Goal: Download file/media: Download file/media

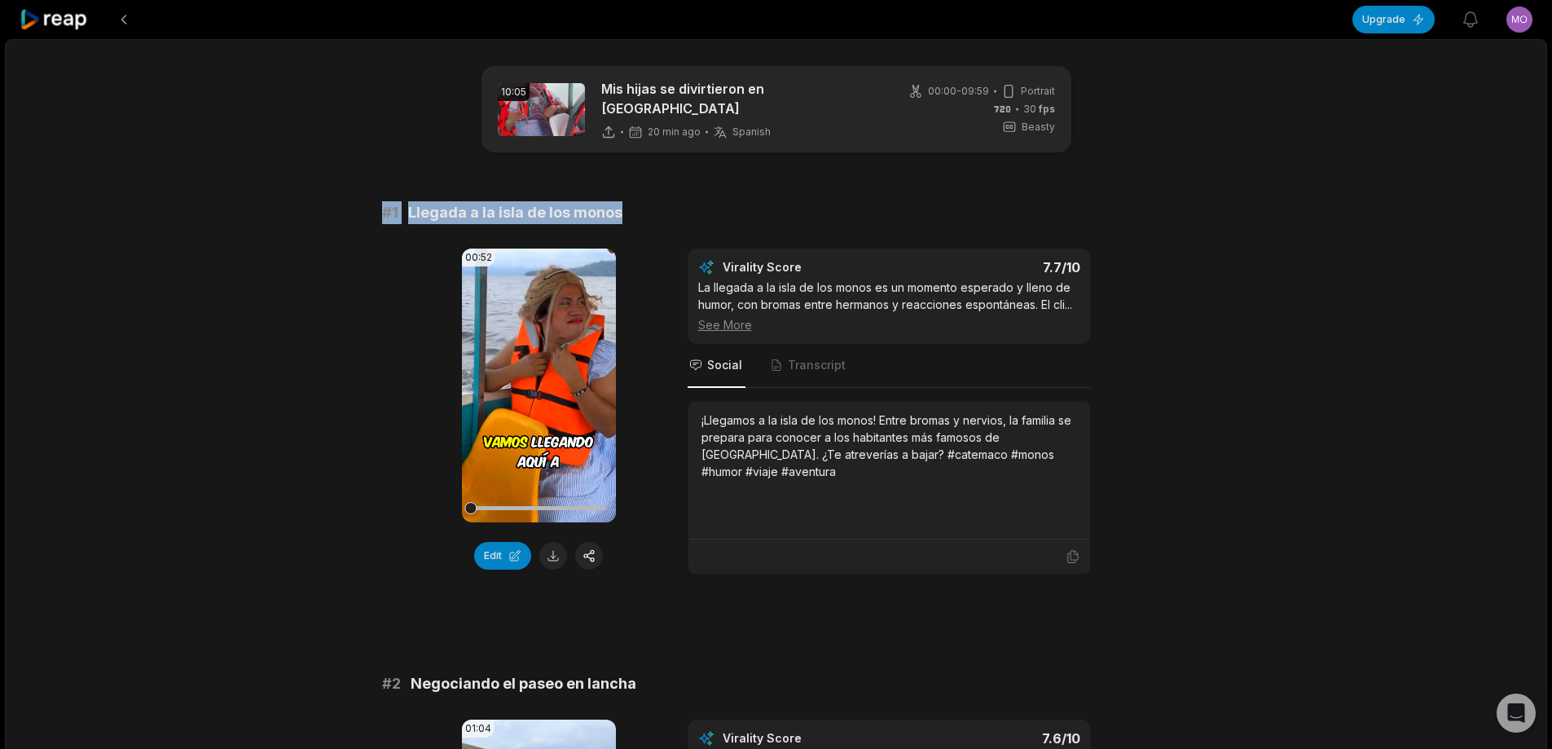
drag, startPoint x: 363, startPoint y: 214, endPoint x: 691, endPoint y: 185, distance: 329.7
copy div "# 1 Llegada a la isla de los monos"
click at [551, 544] on button at bounding box center [553, 556] width 28 height 28
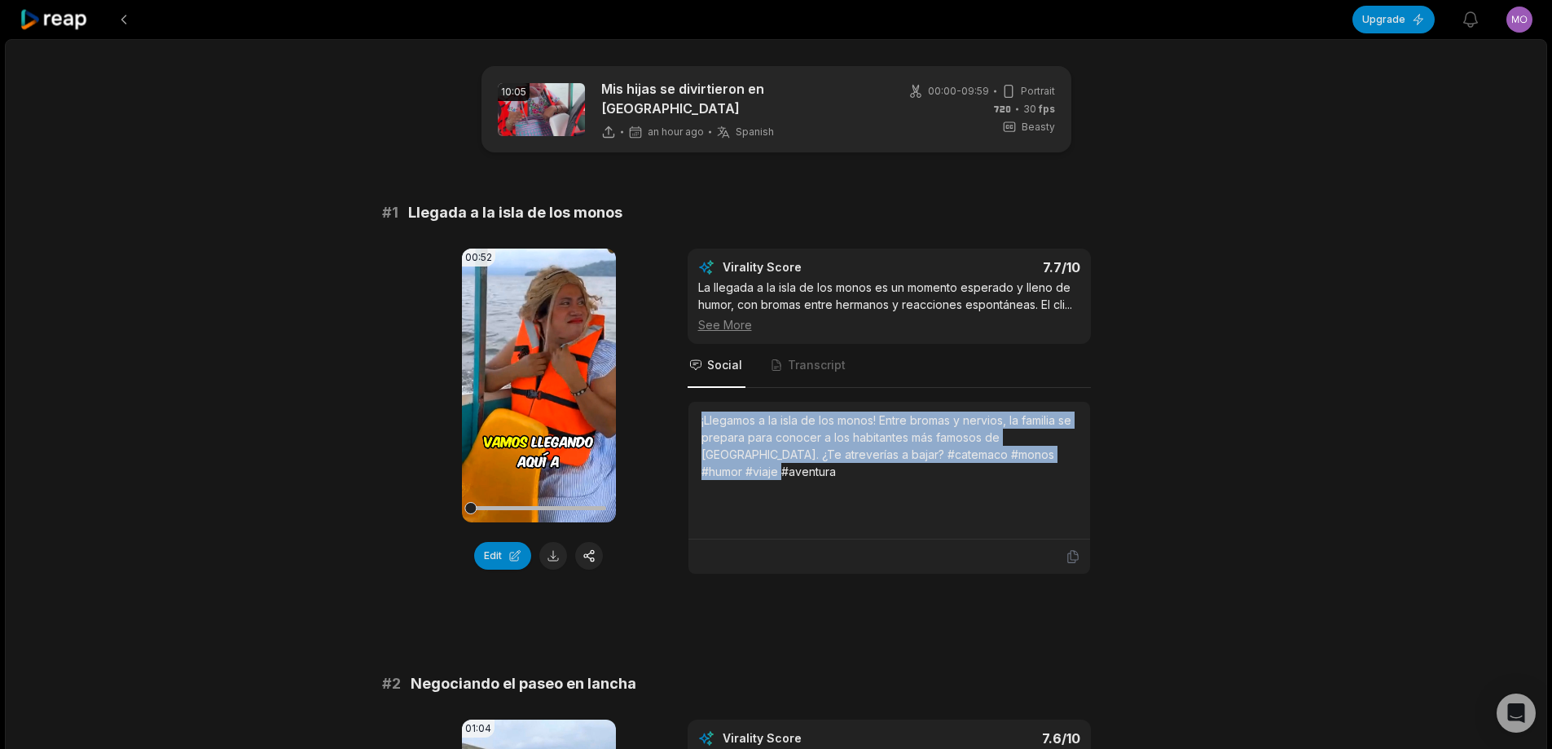
drag, startPoint x: 698, startPoint y: 416, endPoint x: 1120, endPoint y: 450, distance: 423.5
click at [1120, 450] on div "00:52 Your browser does not support mp4 format. Edit Virality Score 7.7 /10 La …" at bounding box center [776, 412] width 789 height 326
copy div "¡Llegamos a la isla de los monos! Entre bromas y nervios, la familia se prepara…"
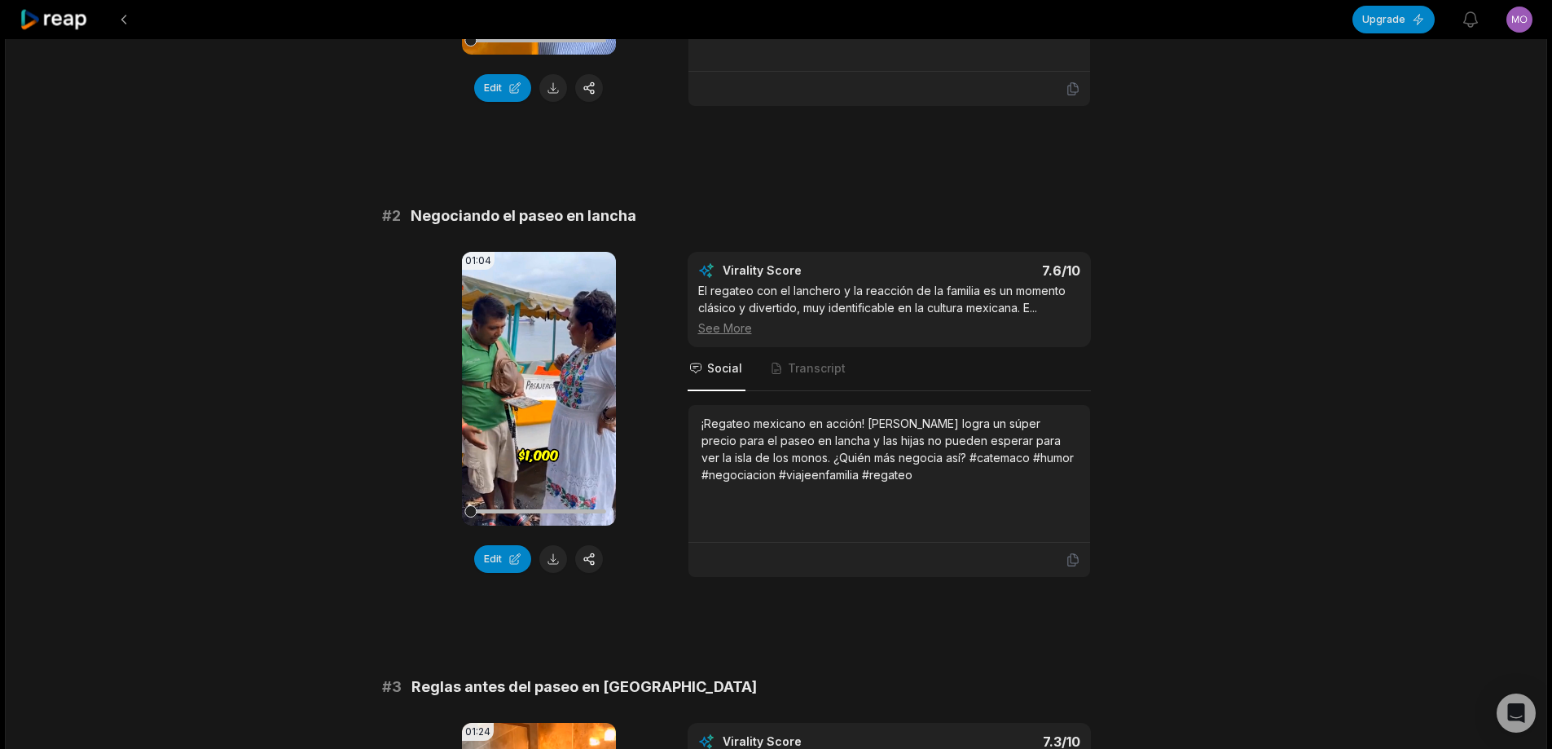
scroll to position [489, 0]
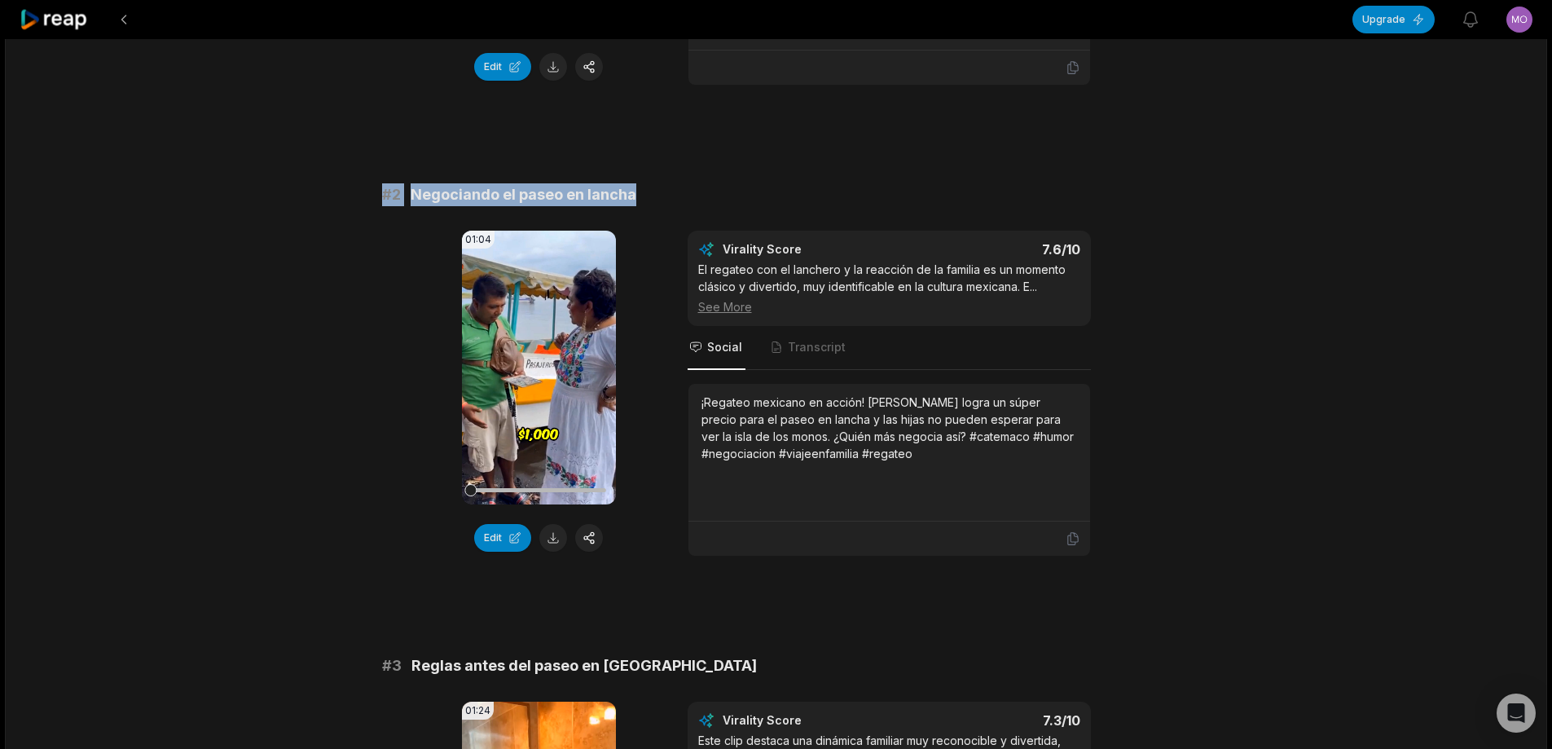
drag, startPoint x: 374, startPoint y: 183, endPoint x: 837, endPoint y: 174, distance: 462.9
copy div "# 2 Negociando el paseo en lancha"
click at [557, 529] on button at bounding box center [553, 538] width 28 height 28
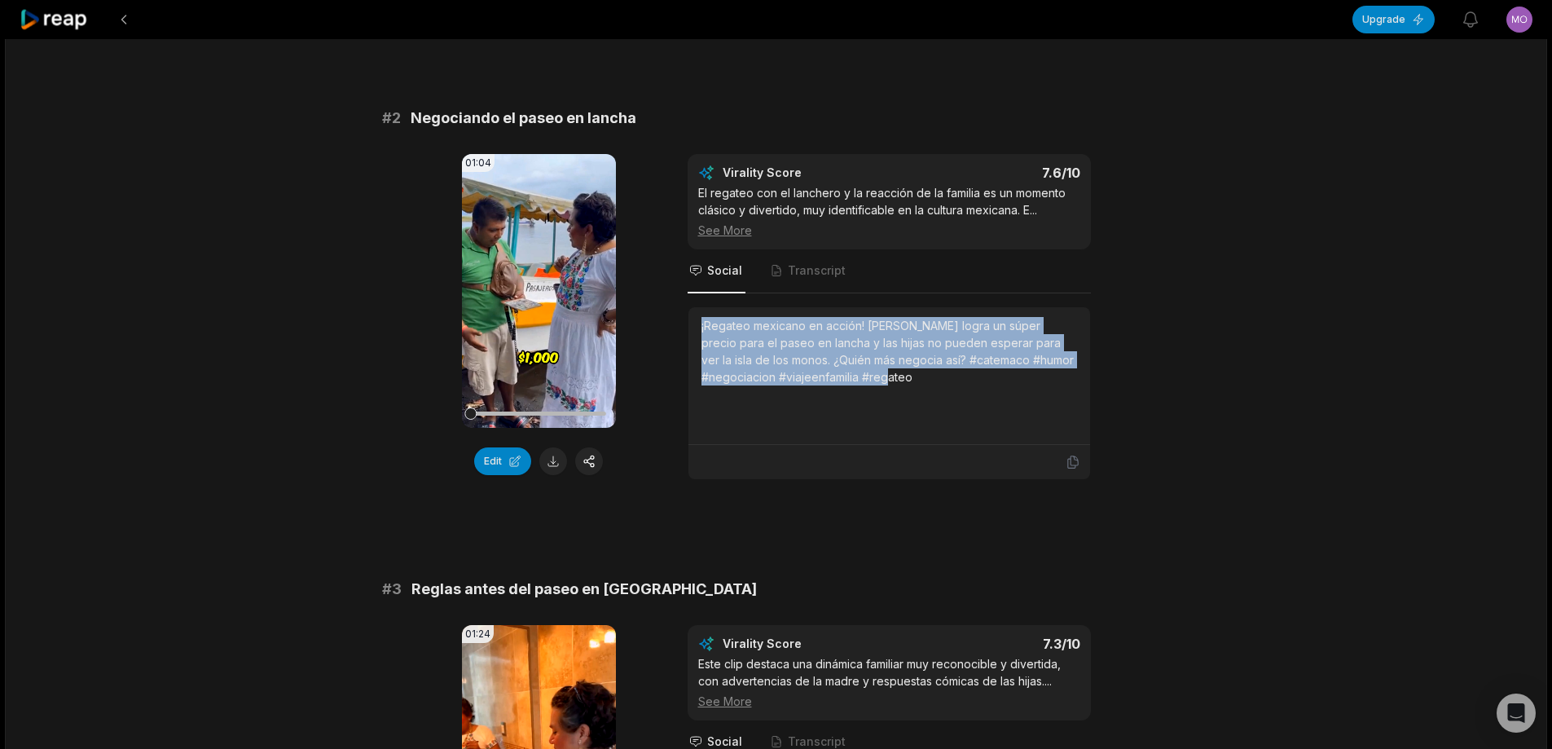
scroll to position [815, 0]
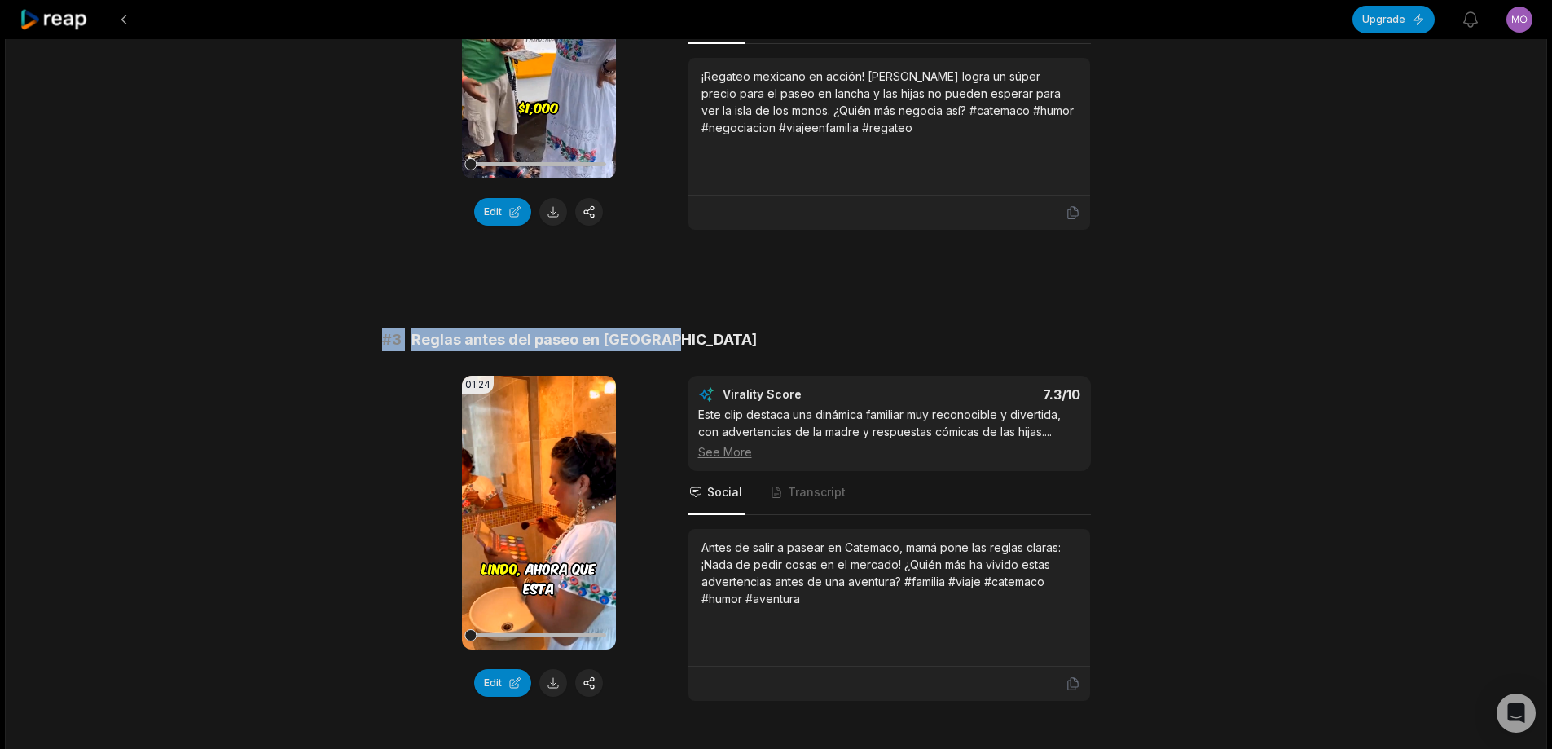
drag, startPoint x: 367, startPoint y: 330, endPoint x: 790, endPoint y: 330, distance: 422.1
copy div "# 3 Reglas antes del paseo en [GEOGRAPHIC_DATA]"
click at [554, 683] on button at bounding box center [553, 683] width 28 height 28
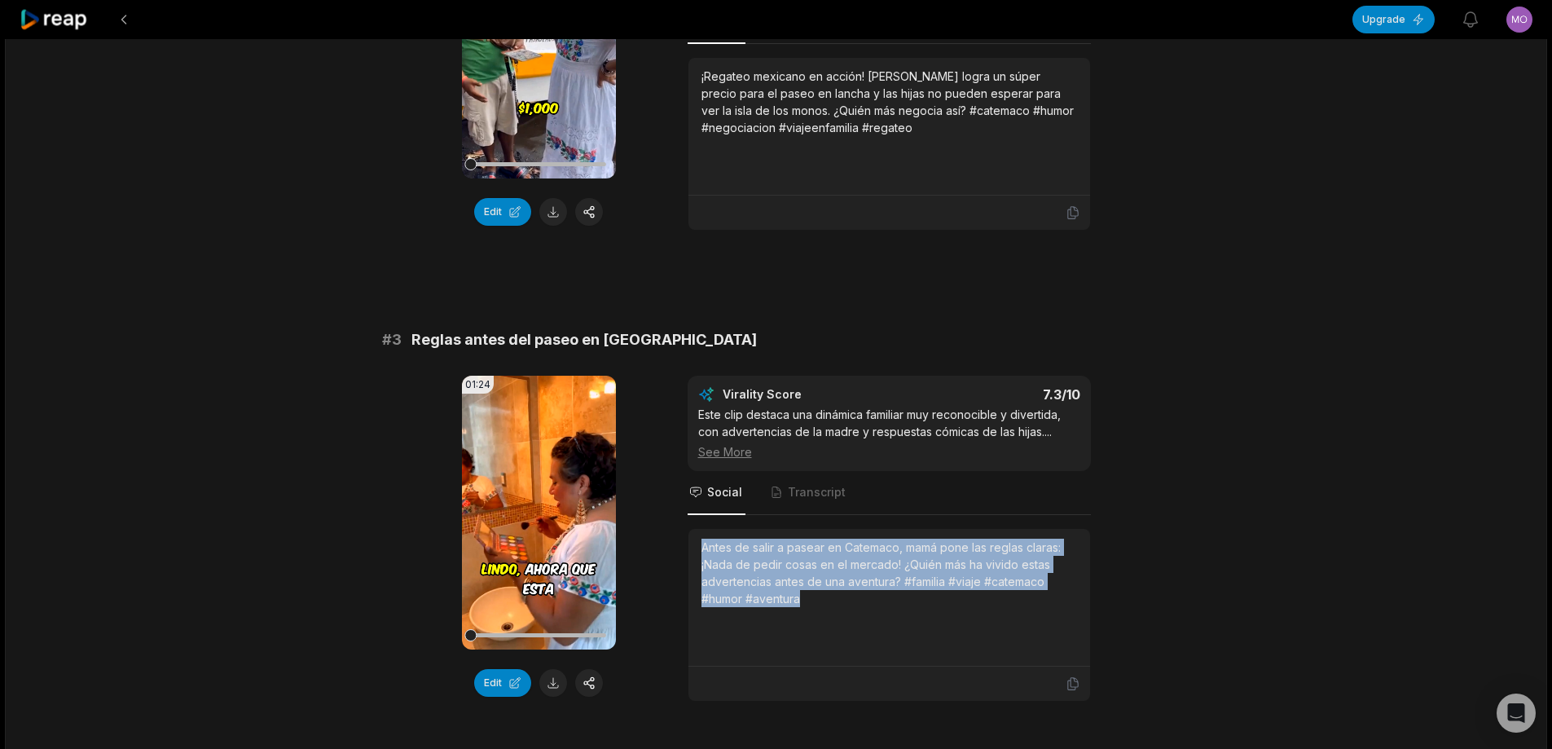
drag, startPoint x: 700, startPoint y: 539, endPoint x: 819, endPoint y: 561, distance: 121.0
click at [839, 607] on div "Antes de salir a pasear en Catemaco, mamá pone las reglas claras: ¡Nada de pedi…" at bounding box center [890, 598] width 402 height 138
copy div "Antes de salir a pasear en Catemaco, mamá pone las reglas claras: ¡Nada de pedi…"
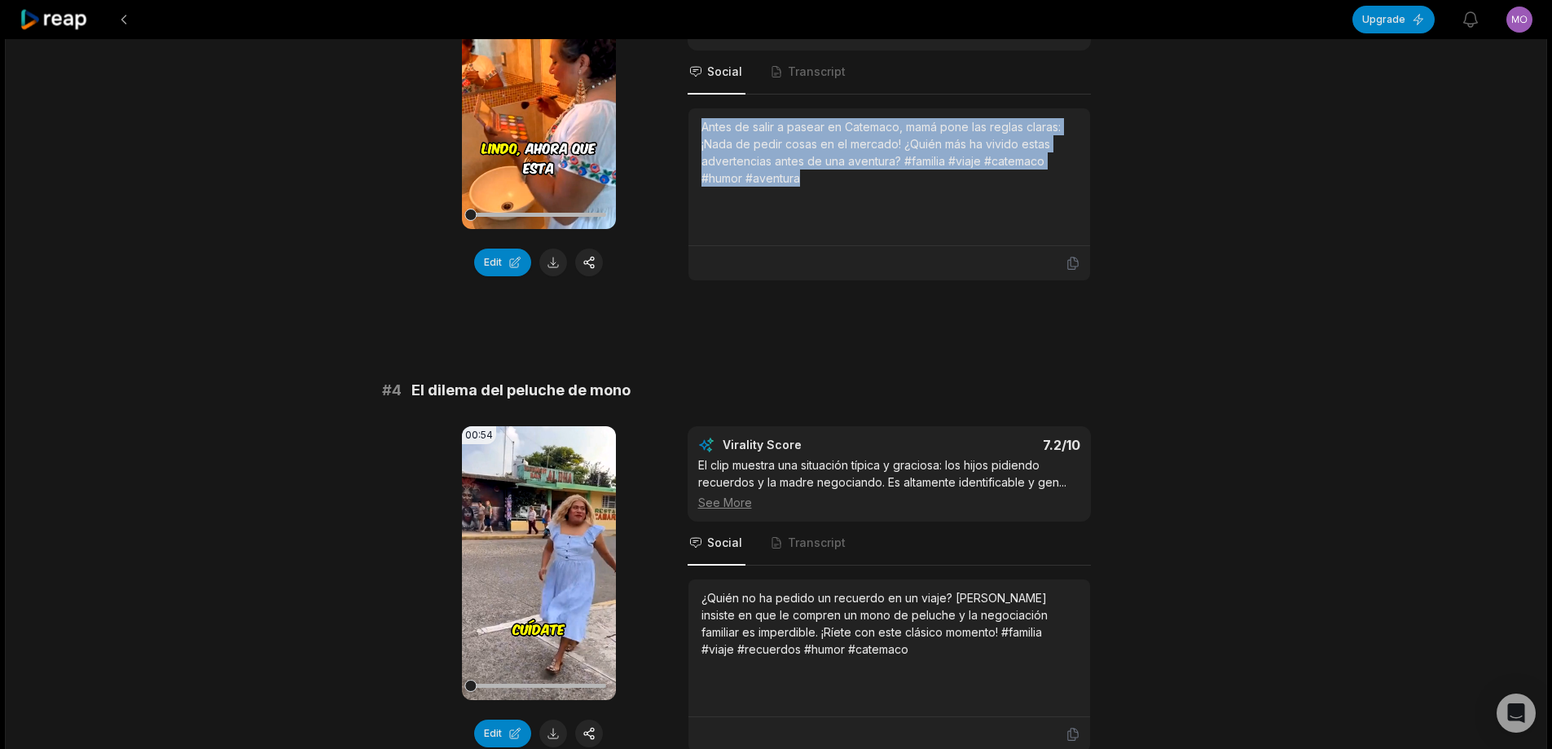
scroll to position [1467, 0]
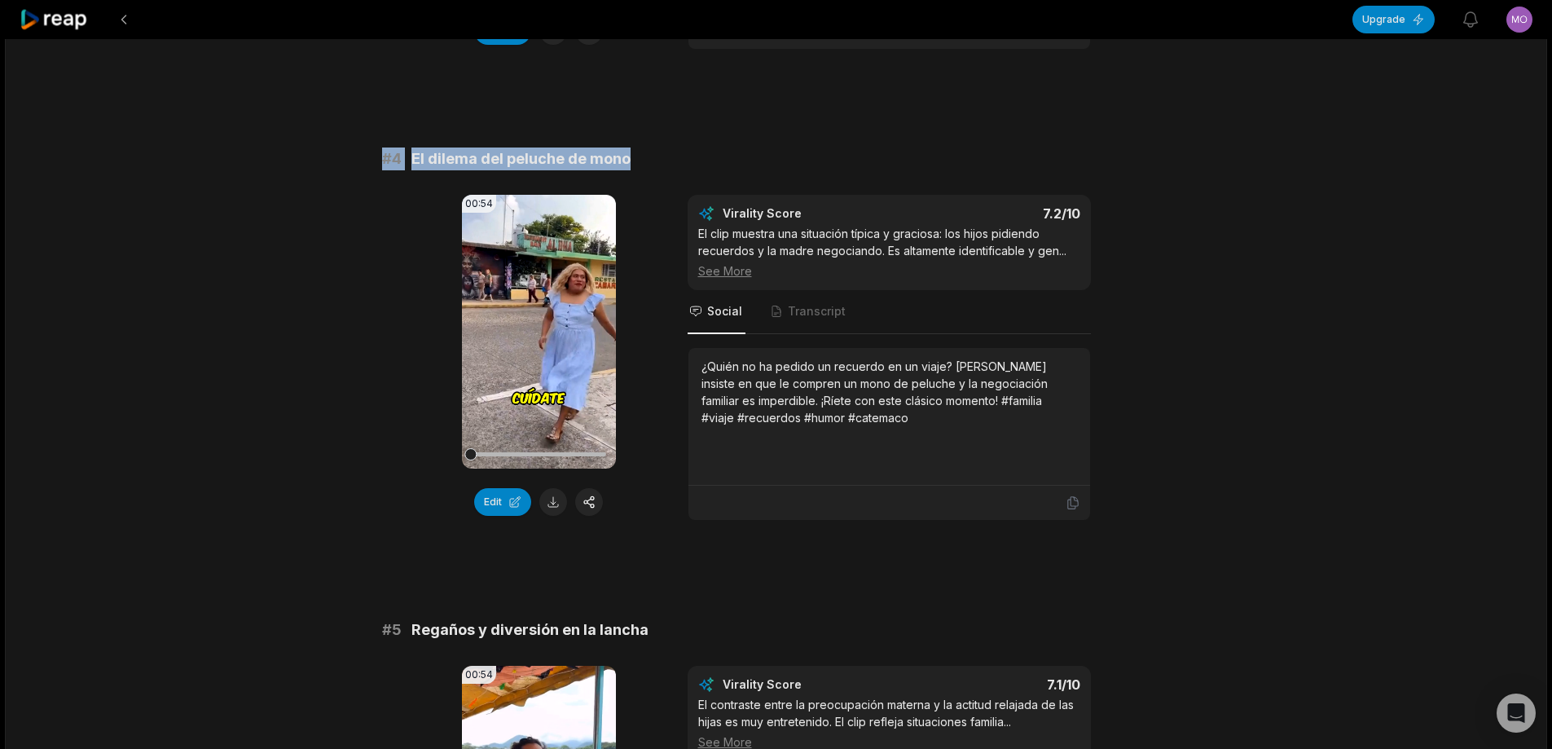
drag, startPoint x: 374, startPoint y: 147, endPoint x: 700, endPoint y: 147, distance: 325.9
click at [702, 147] on div "10:05 Mis hijas se divirtieron en Catemaco an hour ago Spanish es 00:00 - 09:59…" at bounding box center [776, 547] width 1543 height 3950
copy div "# 4 El dilema del peluche de mono"
click at [556, 488] on button at bounding box center [553, 502] width 28 height 28
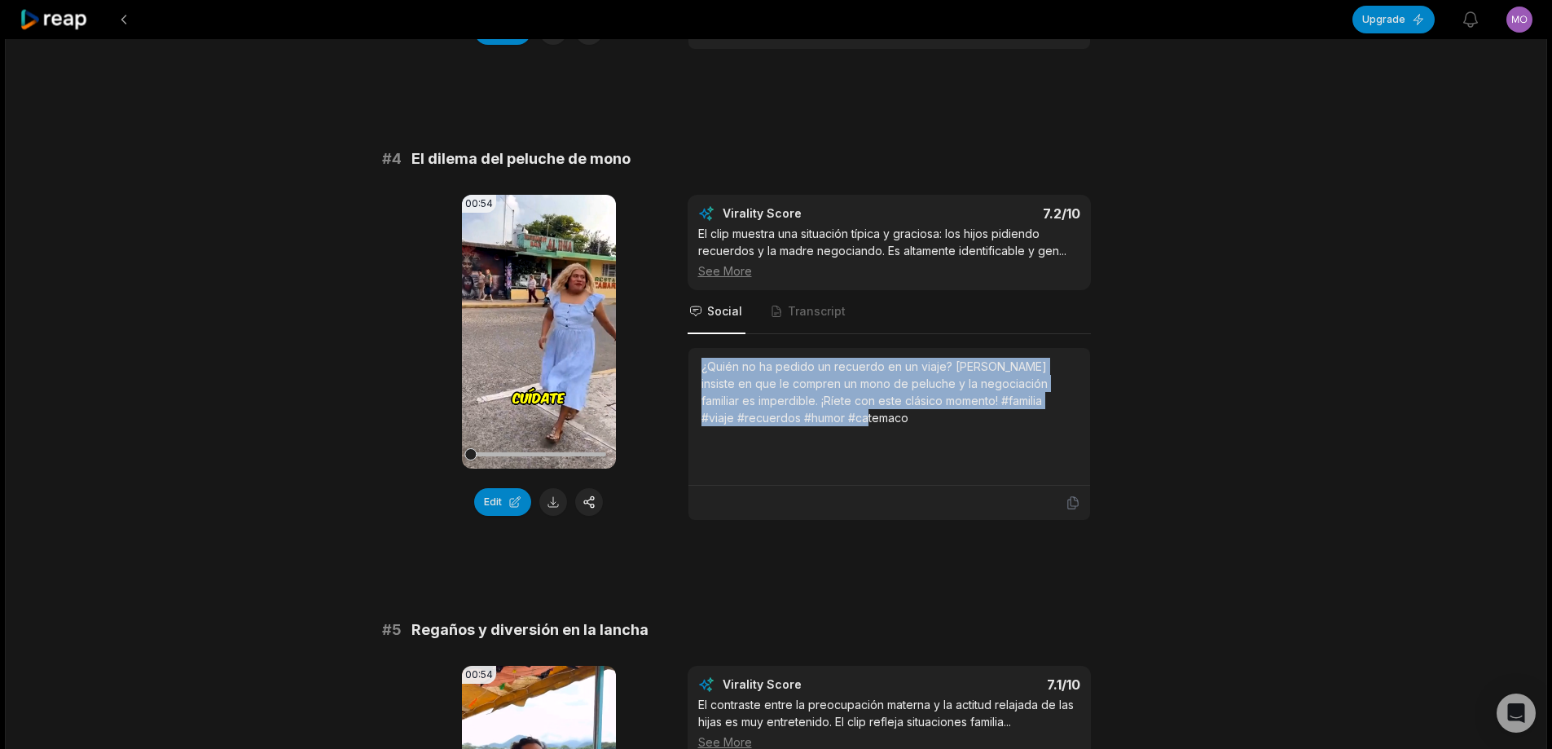
drag, startPoint x: 0, startPoint y: 0, endPoint x: 866, endPoint y: 389, distance: 949.7
click at [884, 410] on div "¿Quién no ha pedido un recuerdo en un viaje? [PERSON_NAME] insiste en que le co…" at bounding box center [890, 417] width 402 height 138
copy div "¿Quién no ha pedido un recuerdo en un viaje? [PERSON_NAME] insiste en que le co…"
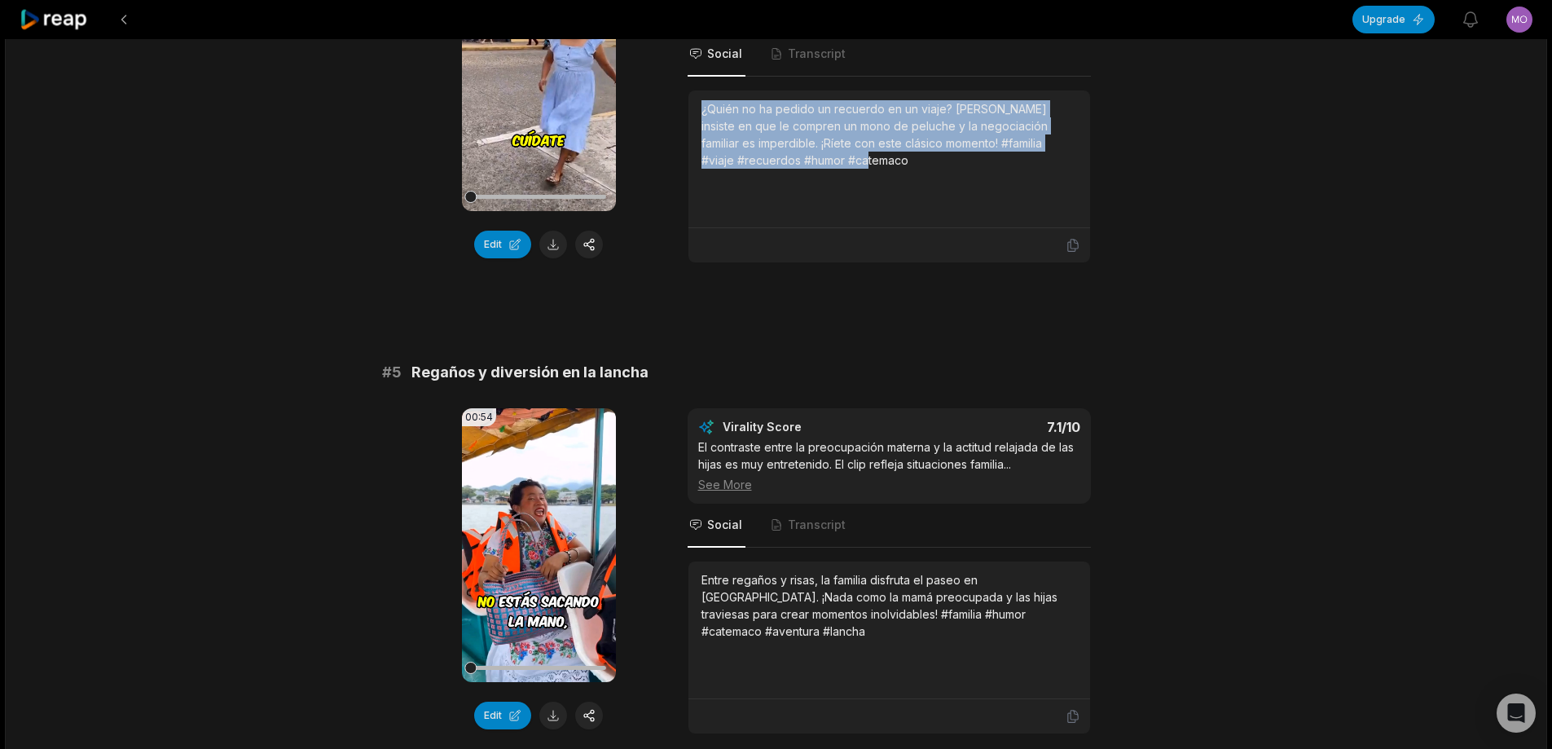
scroll to position [1874, 0]
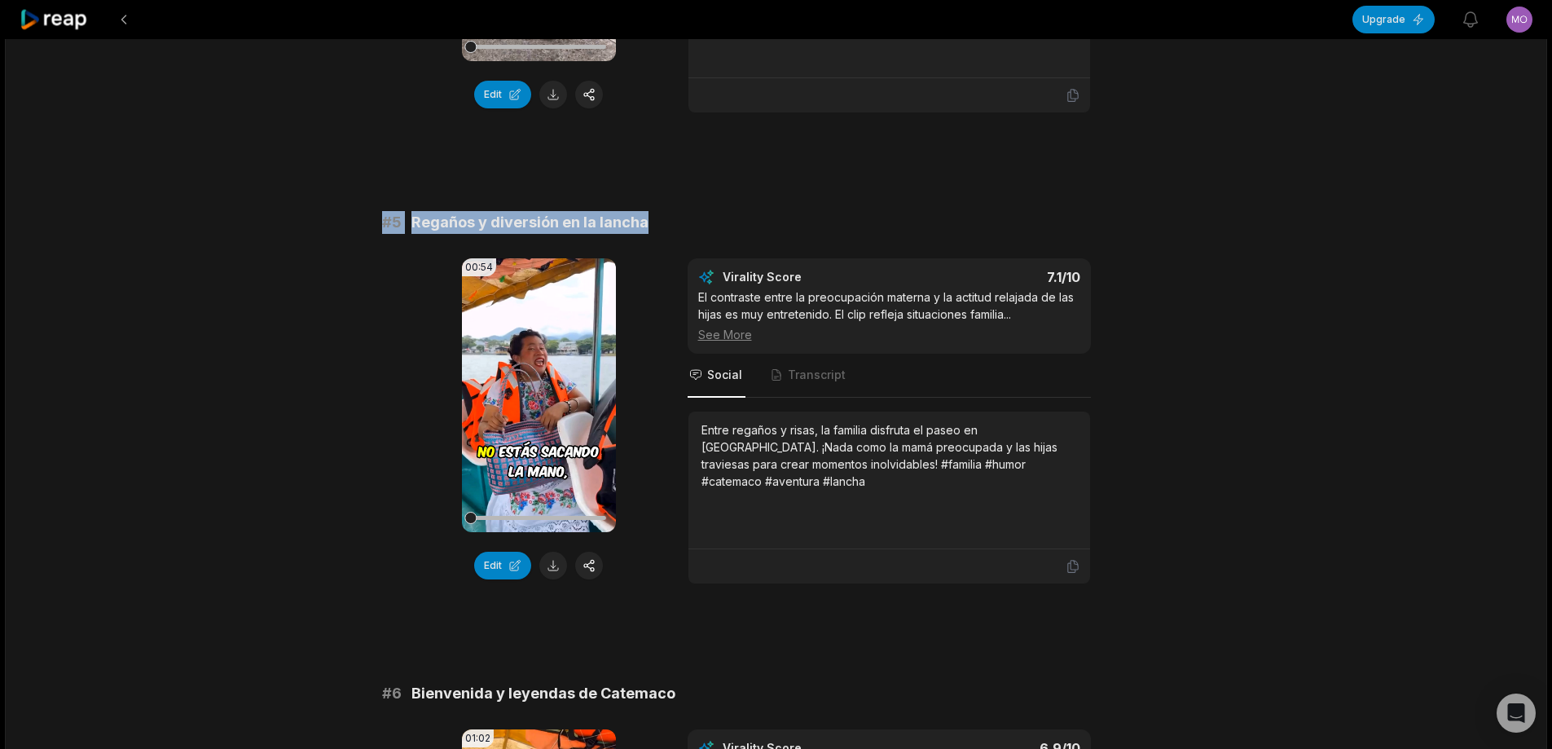
drag, startPoint x: 354, startPoint y: 215, endPoint x: 891, endPoint y: 191, distance: 537.5
click at [894, 191] on div "10:05 Mis hijas se divirtieron en Catemaco an hour ago Spanish es 00:00 - 09:59…" at bounding box center [776, 140] width 1543 height 3950
copy div "# 5 Regaños y diversión en la lancha"
click at [552, 557] on button at bounding box center [553, 566] width 28 height 28
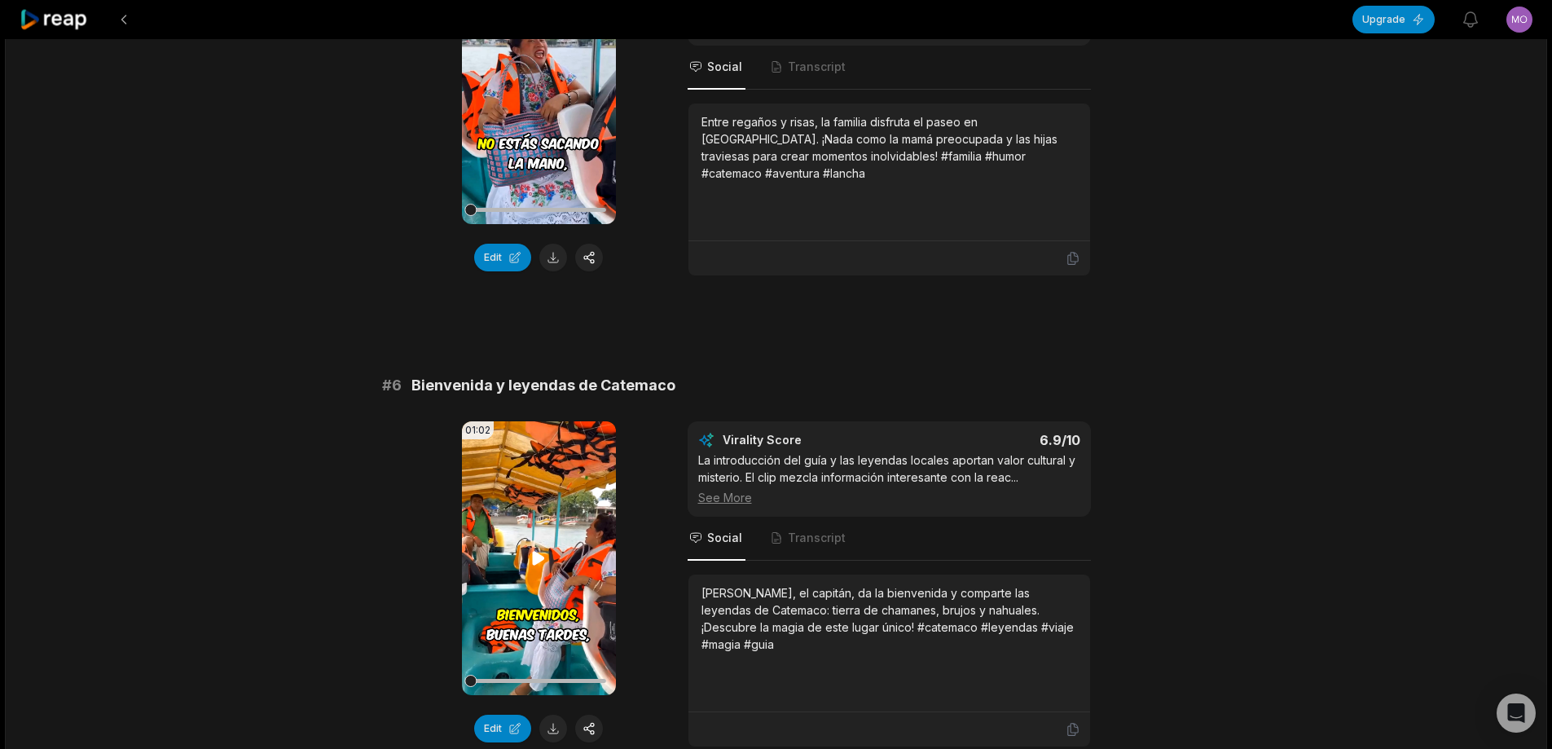
scroll to position [2200, 0]
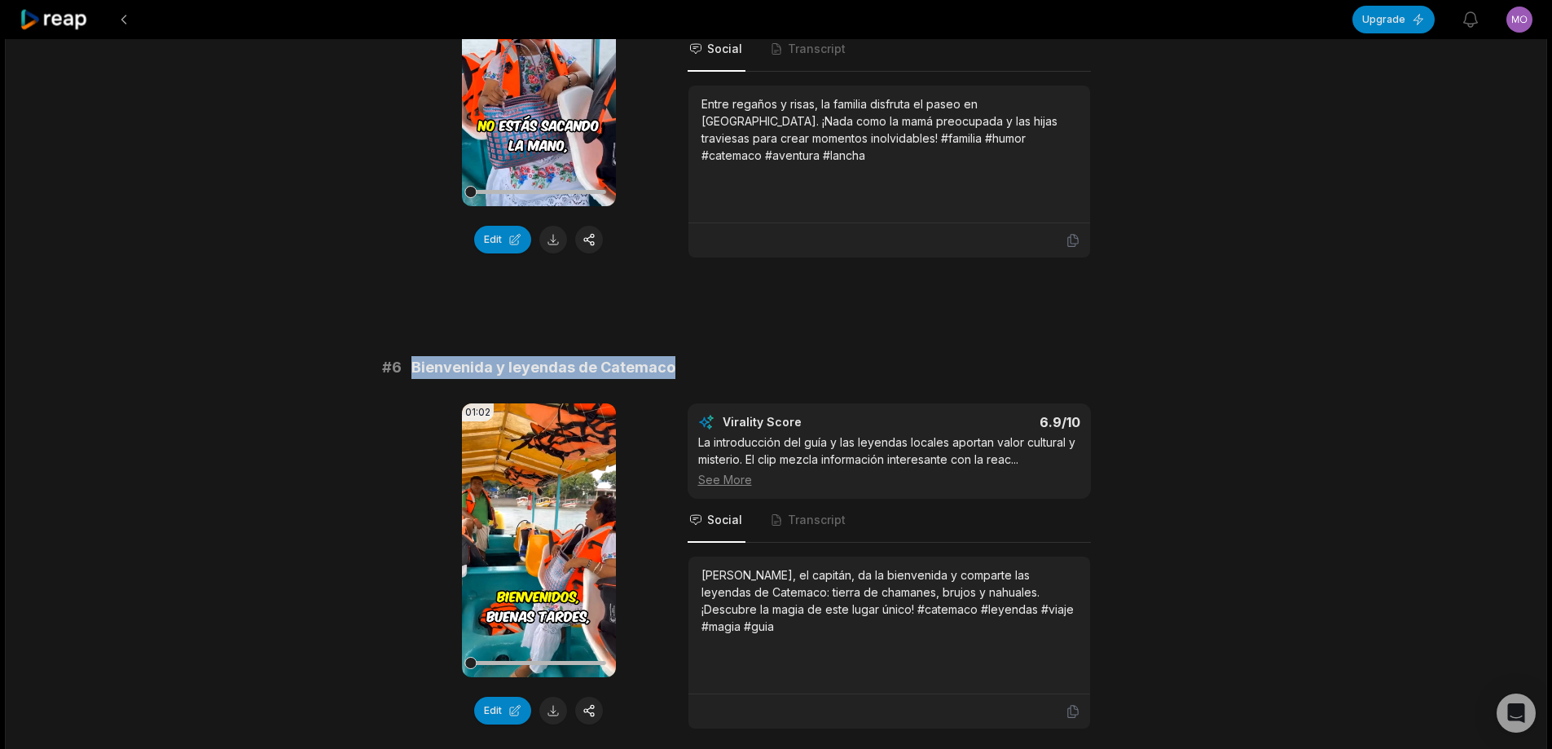
drag, startPoint x: 406, startPoint y: 363, endPoint x: 721, endPoint y: 366, distance: 315.4
click at [721, 366] on div "# 6 Bienvenida y leyendas de Catemaco" at bounding box center [776, 367] width 789 height 23
copy span "Bienvenida y leyendas de Catemaco"
click at [552, 702] on button at bounding box center [553, 711] width 28 height 28
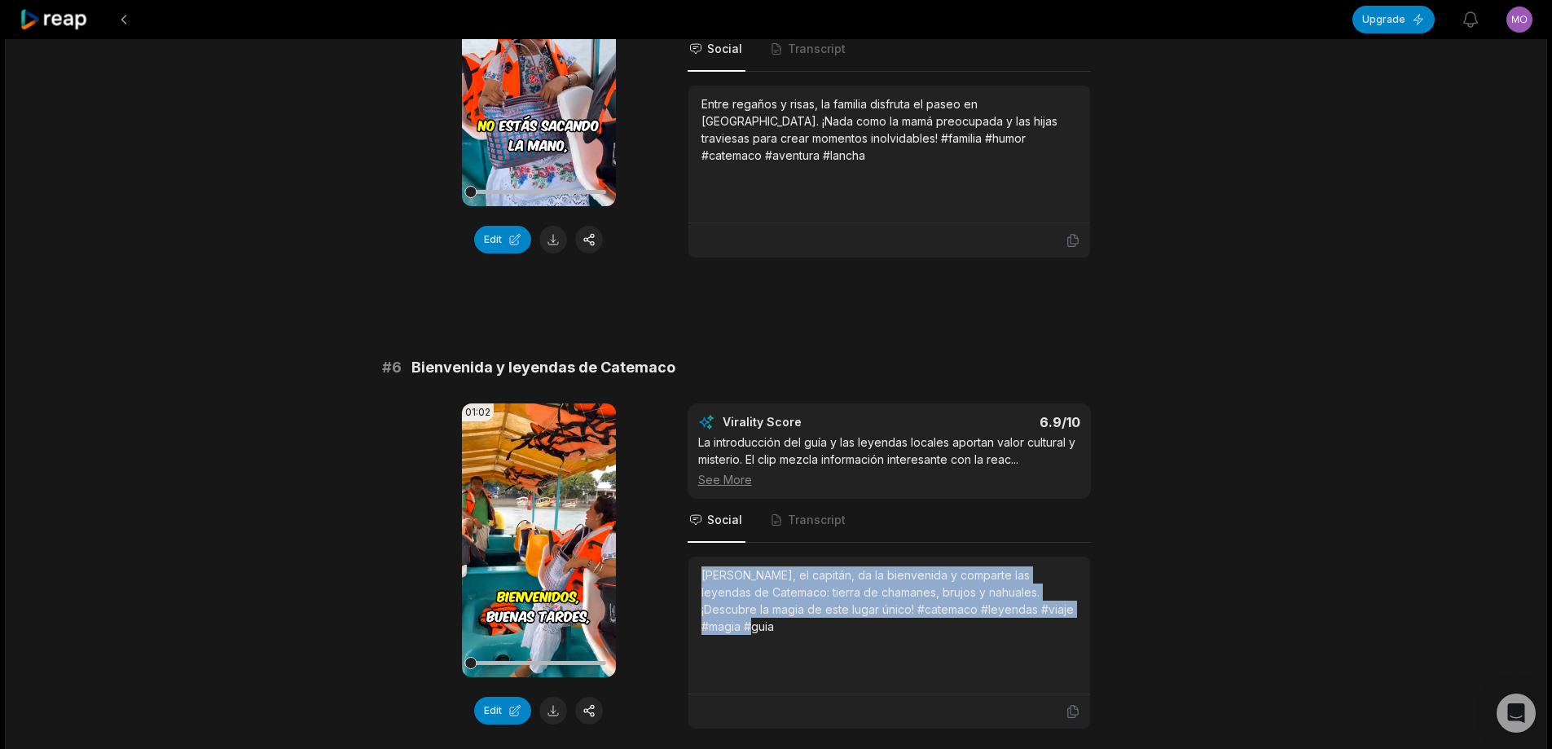
drag, startPoint x: 698, startPoint y: 562, endPoint x: 749, endPoint y: 610, distance: 69.7
click at [749, 621] on div "[PERSON_NAME], el capitán, da la bienvenida y comparte las leyendas de Catemaco…" at bounding box center [890, 626] width 402 height 138
copy div "[PERSON_NAME], el capitán, da la bienvenida y comparte las leyendas de Catemaco…"
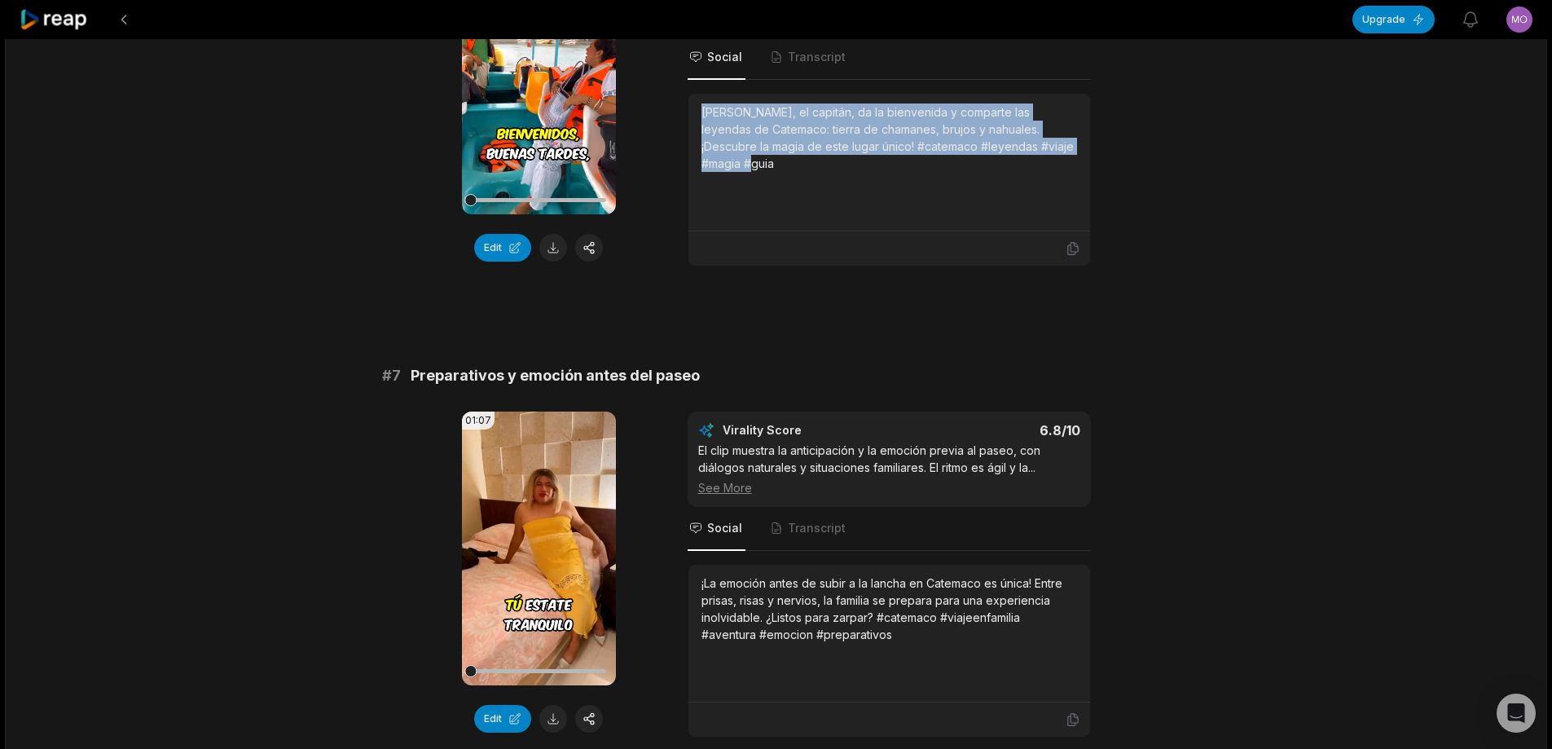
scroll to position [2689, 0]
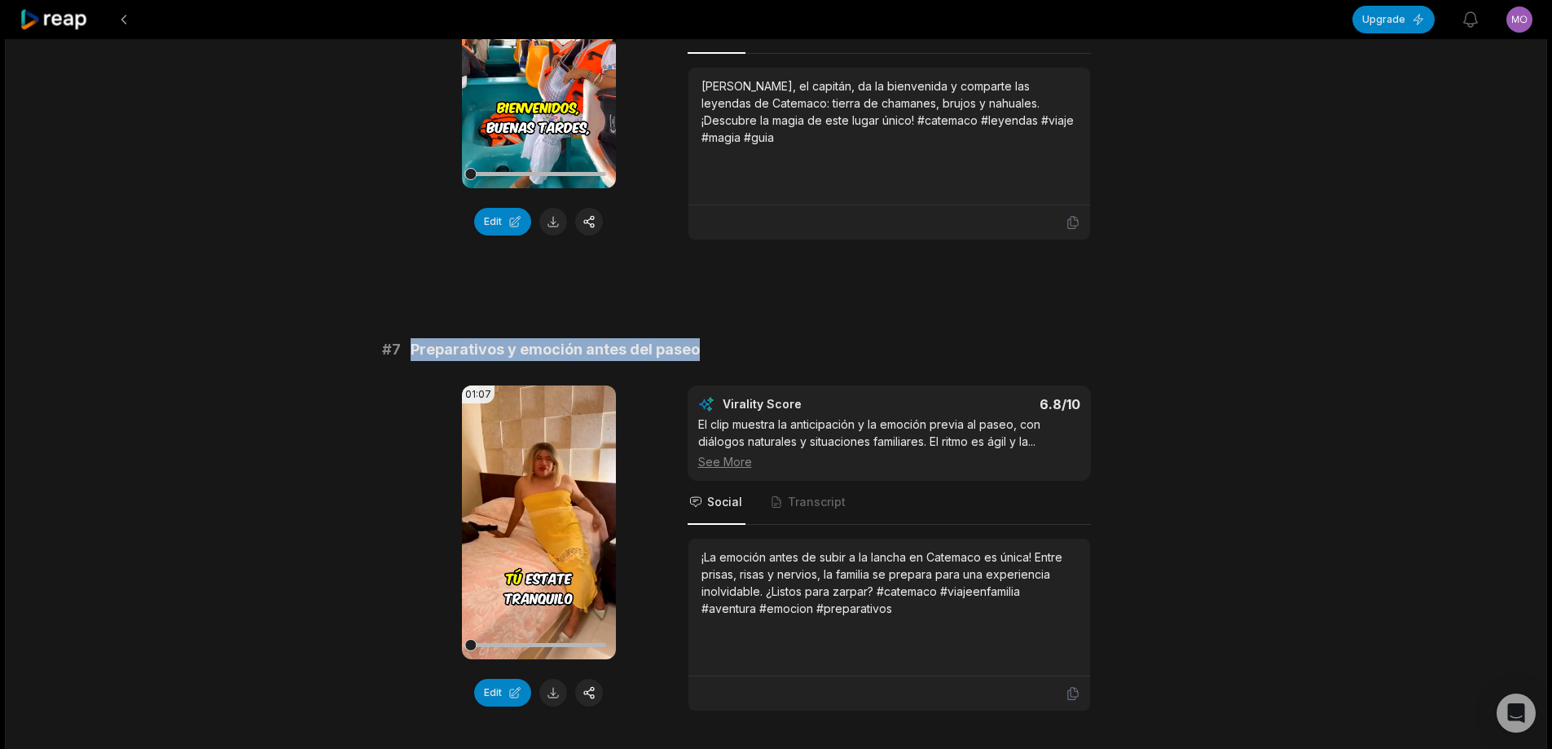
drag, startPoint x: 411, startPoint y: 341, endPoint x: 696, endPoint y: 342, distance: 284.4
copy span "Preparativos y emoción antes del paseo"
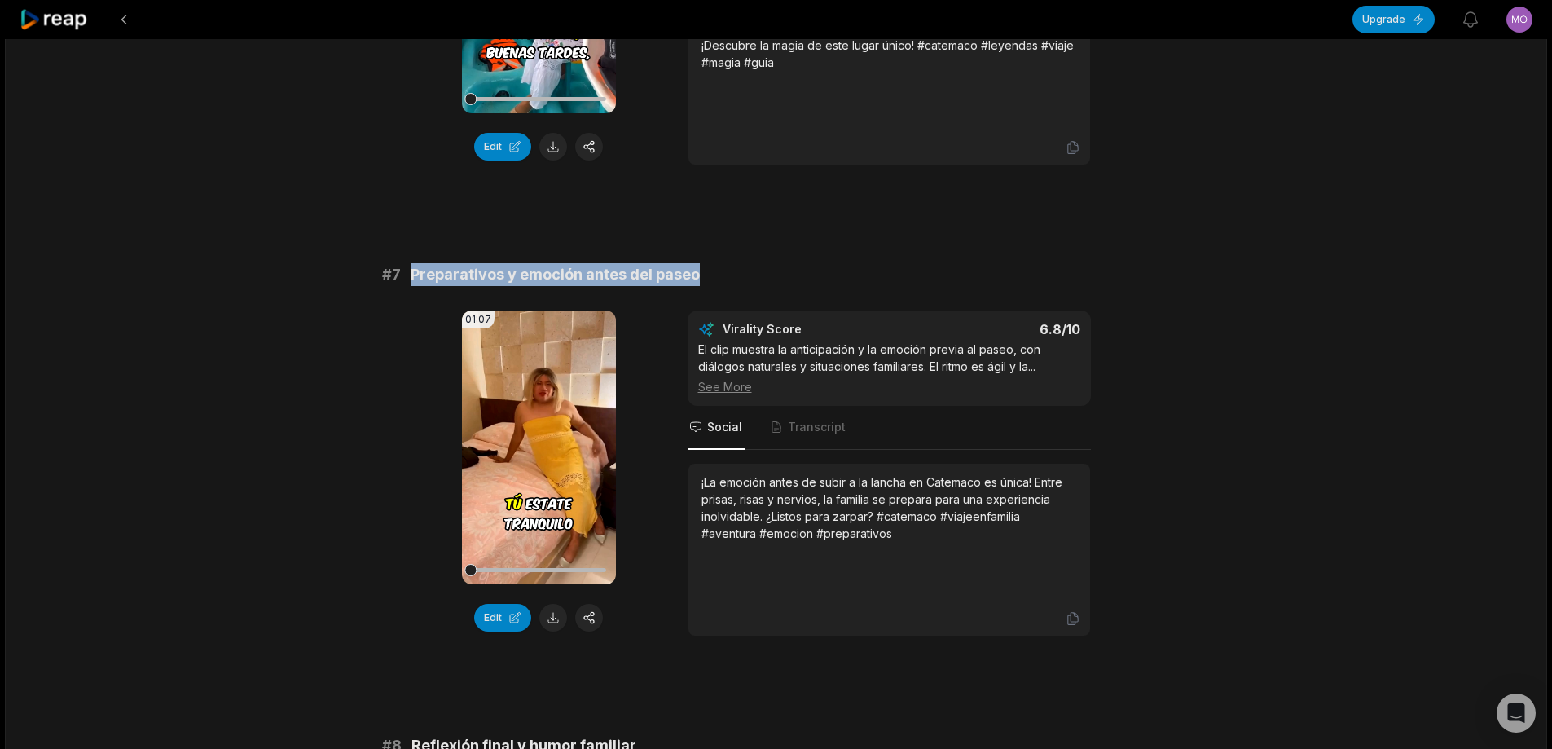
scroll to position [2749, 0]
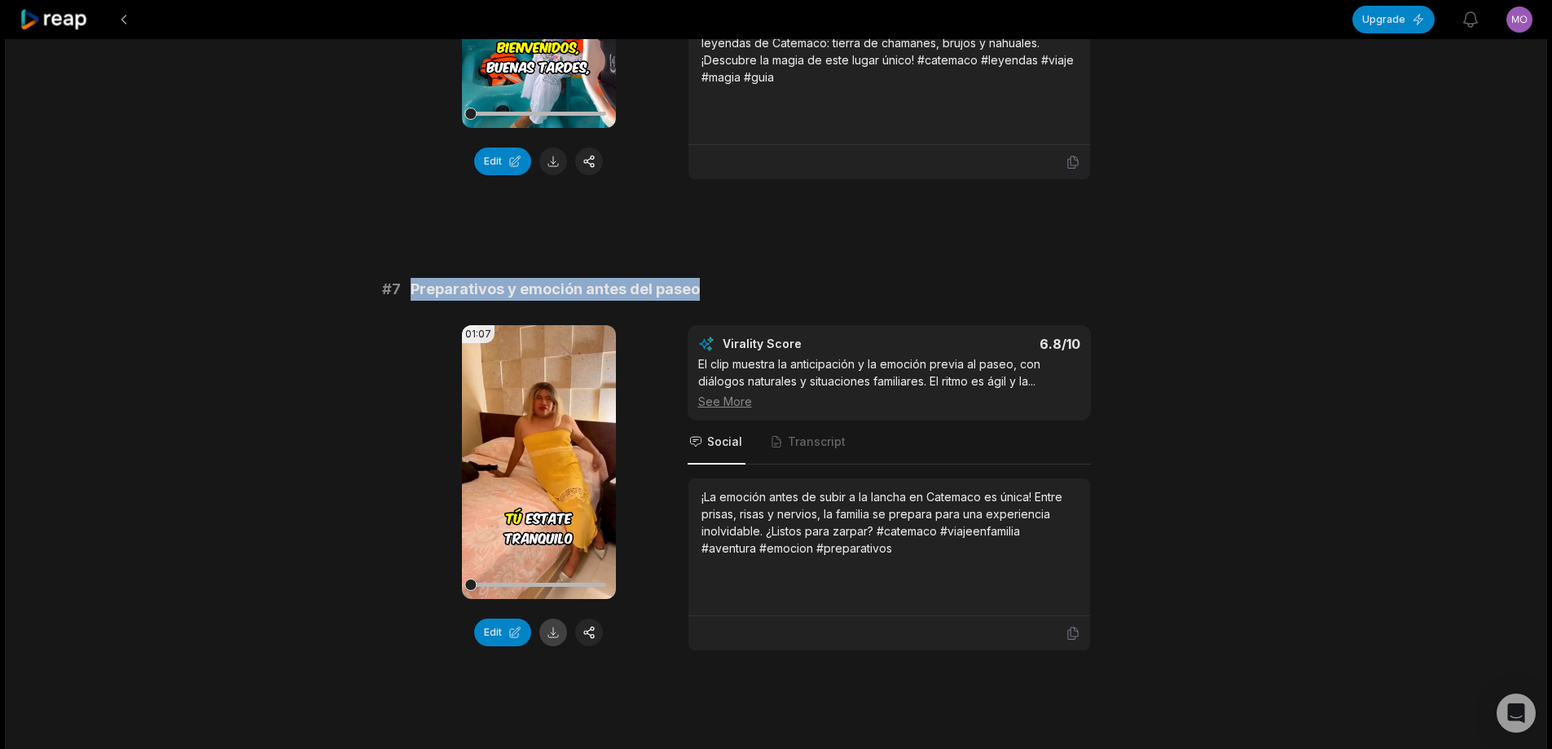
click at [556, 618] on button at bounding box center [553, 632] width 28 height 28
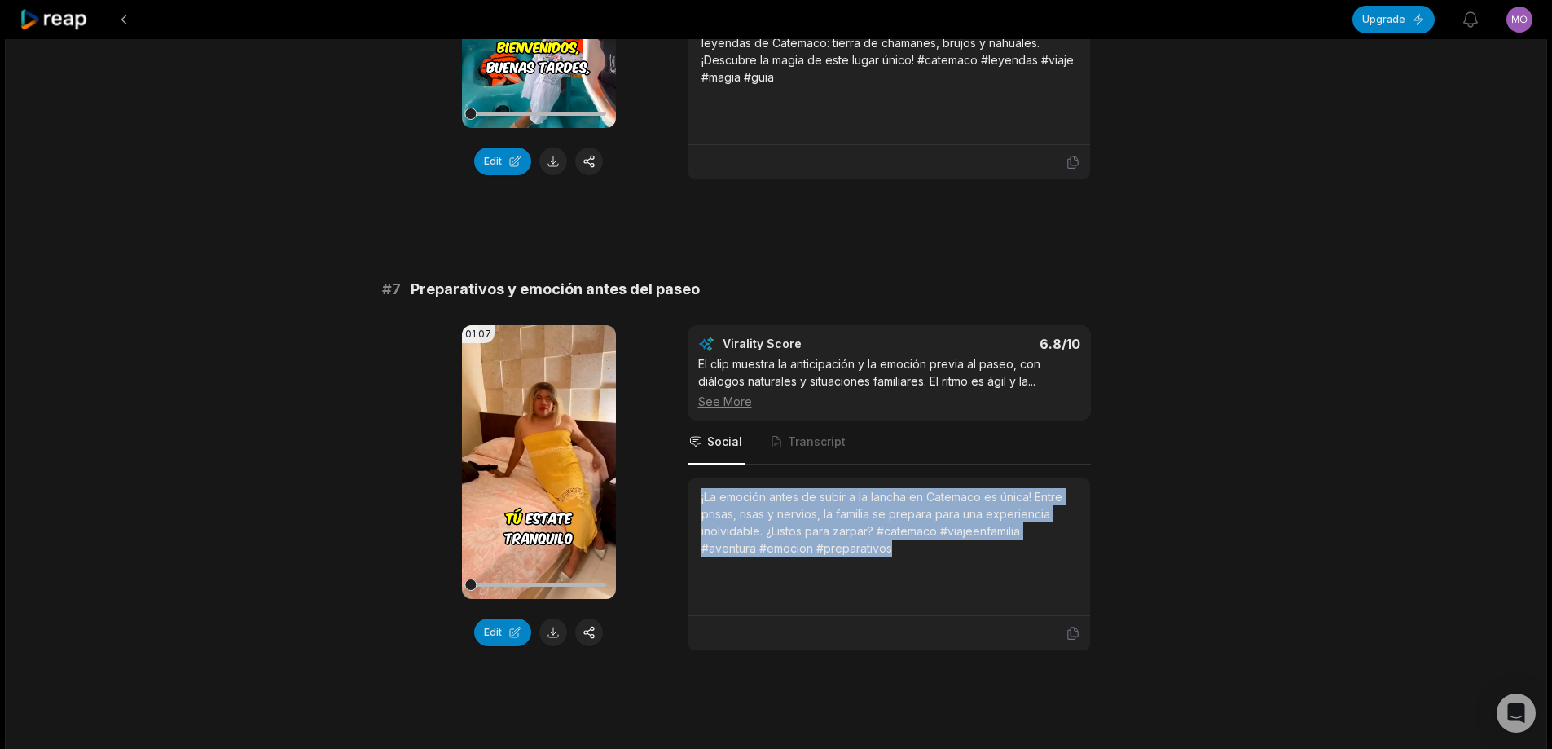
drag, startPoint x: 701, startPoint y: 491, endPoint x: 924, endPoint y: 513, distance: 224.3
click at [942, 552] on div "¡La emoción antes de subir a la lancha en Catemaco es única! Entre prisas, risa…" at bounding box center [890, 546] width 376 height 117
copy div "¡La emoción antes de subir a la lancha en Catemaco es única! Entre prisas, risa…"
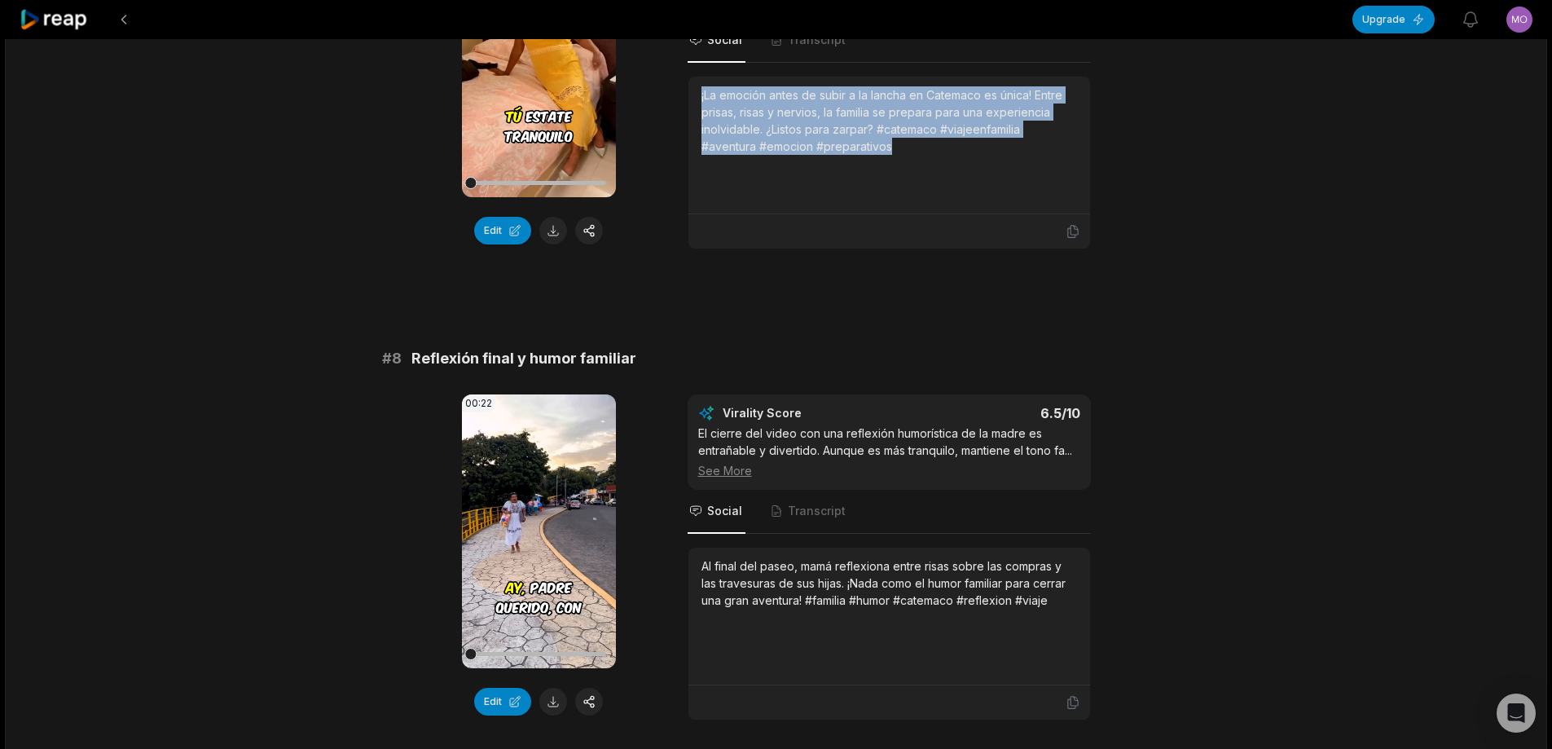
scroll to position [3157, 0]
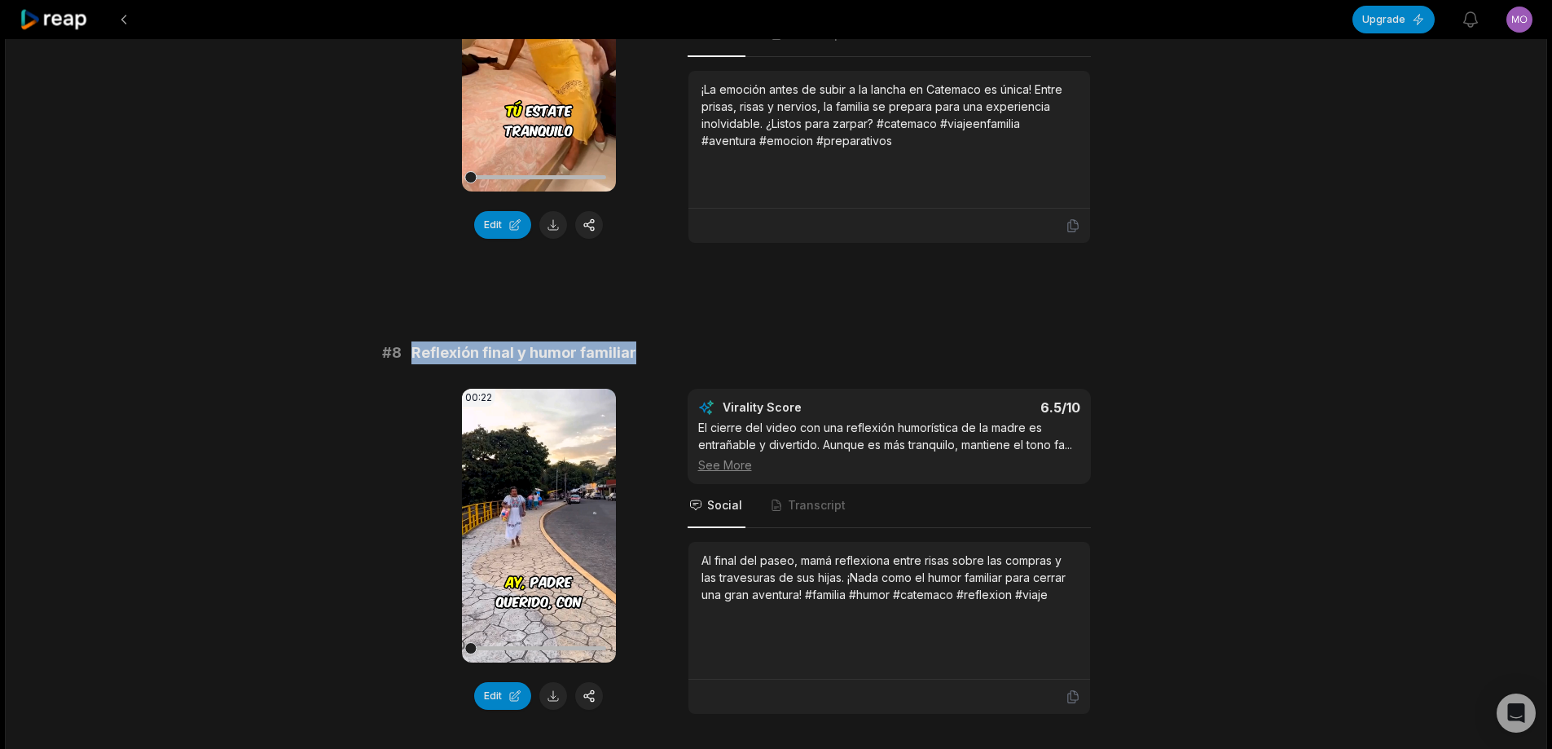
drag, startPoint x: 413, startPoint y: 344, endPoint x: 692, endPoint y: 341, distance: 278.7
click at [753, 354] on div "# 8 Reflexión final y humor familiar" at bounding box center [776, 352] width 789 height 23
copy span "Reflexión final y humor familiar"
click at [552, 693] on button at bounding box center [553, 696] width 28 height 28
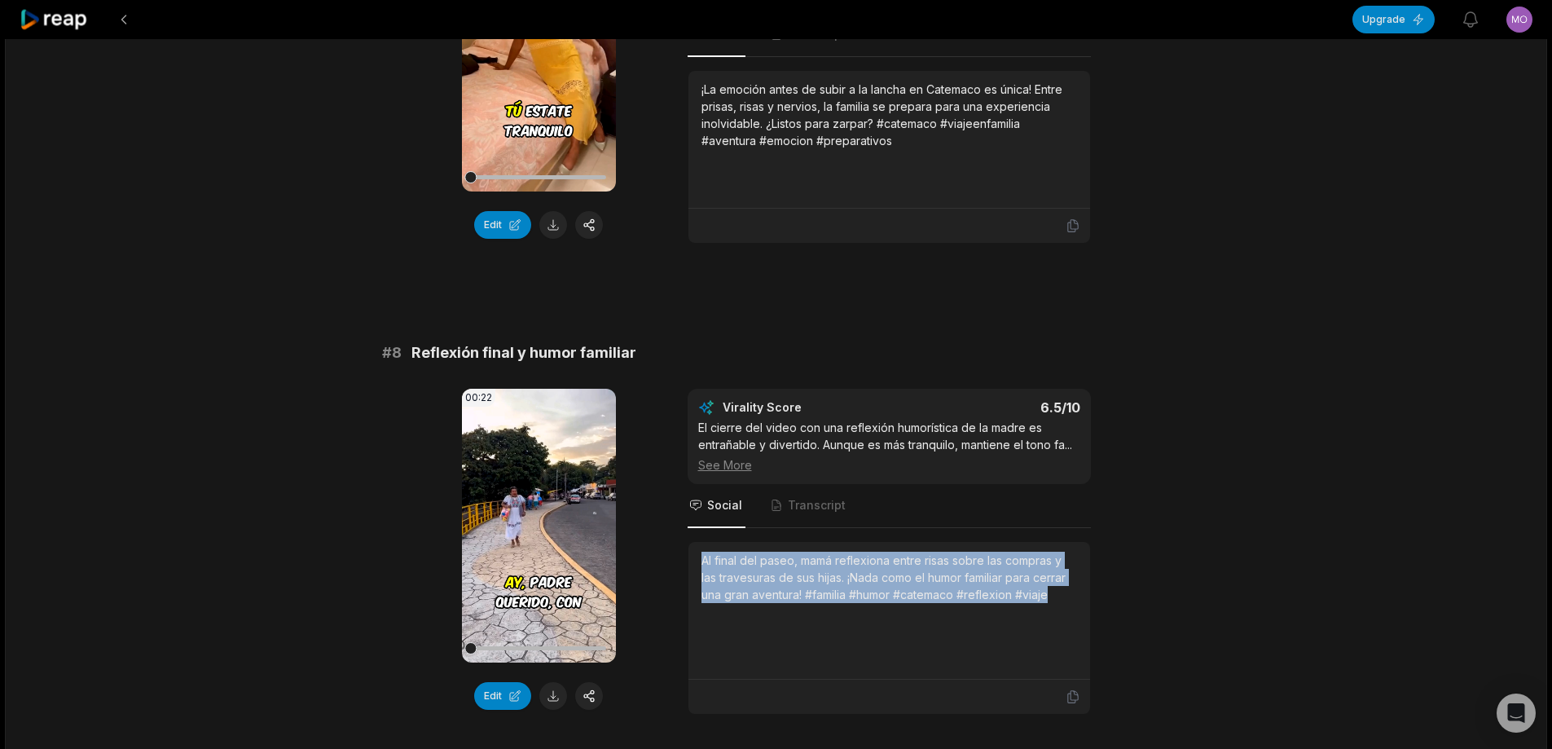
drag, startPoint x: 702, startPoint y: 552, endPoint x: 1031, endPoint y: 568, distance: 328.8
click at [1057, 588] on div "Al final del paseo, mamá reflexiona entre risas sobre las compras y las travesu…" at bounding box center [890, 577] width 376 height 51
copy div "Al final del paseo, mamá reflexiona entre risas sobre las compras y las travesu…"
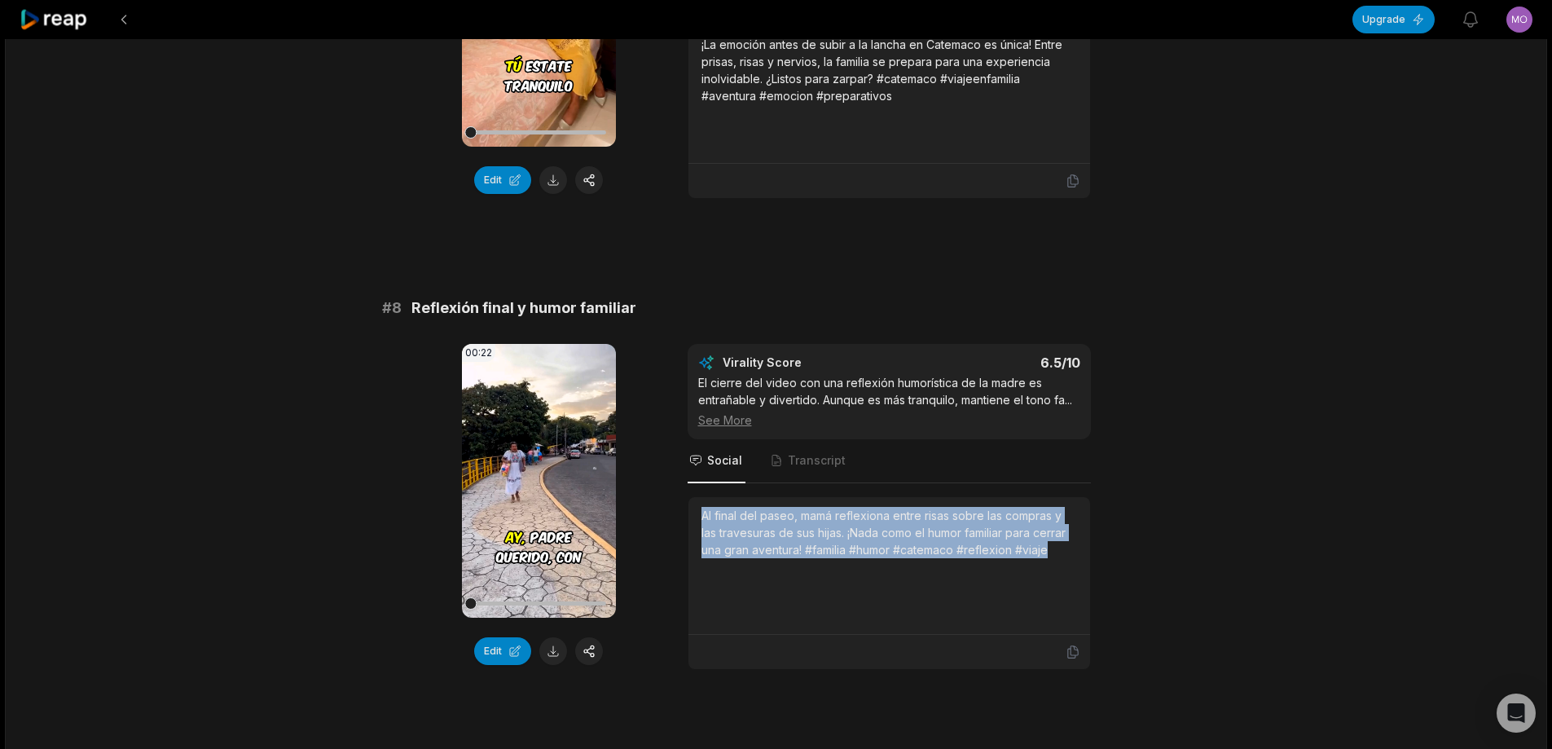
scroll to position [3238, 0]
